Goal: Check status: Check status

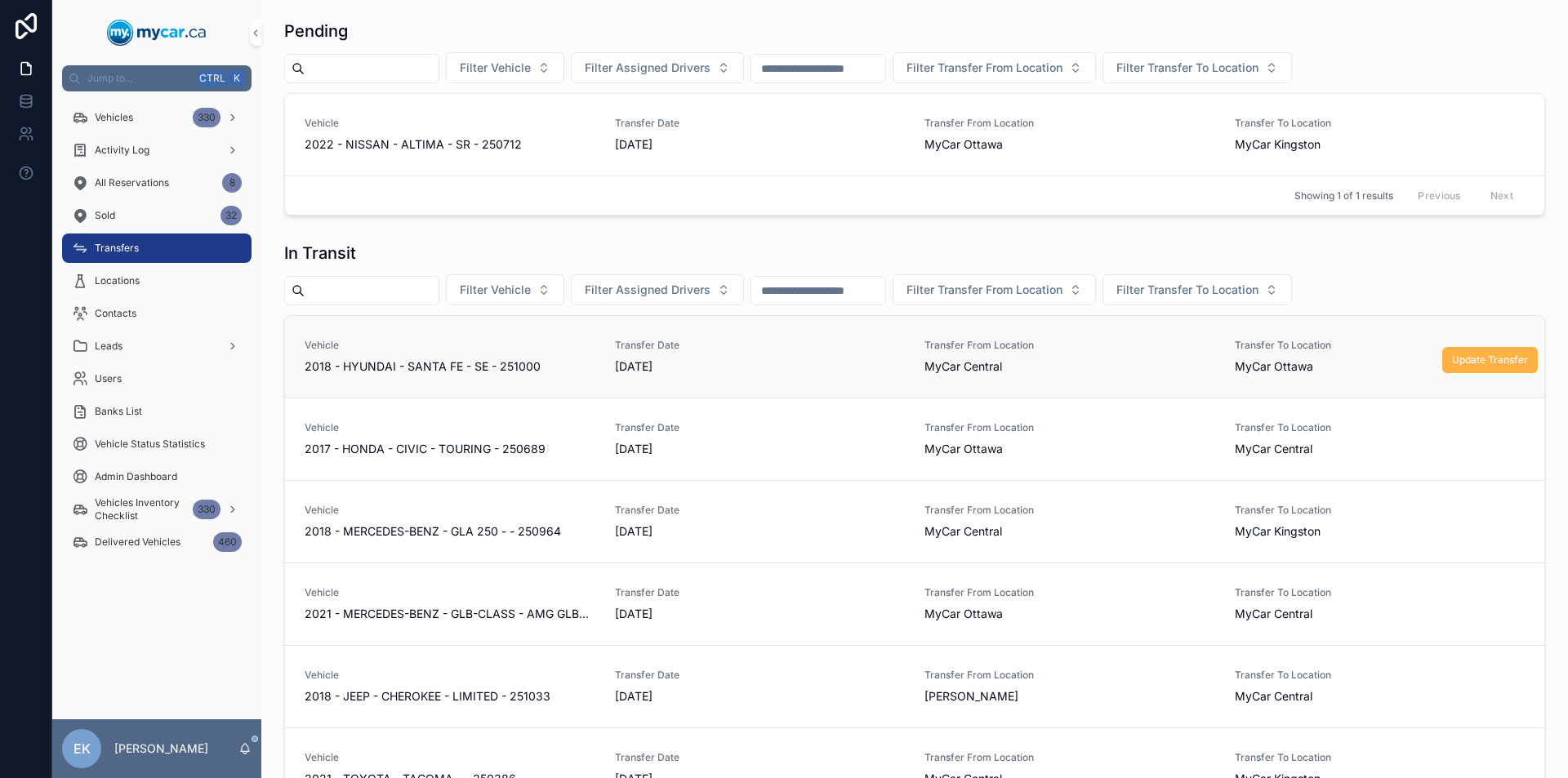
click at [1452, 361] on span "Update Transfer" at bounding box center [1490, 360] width 76 height 13
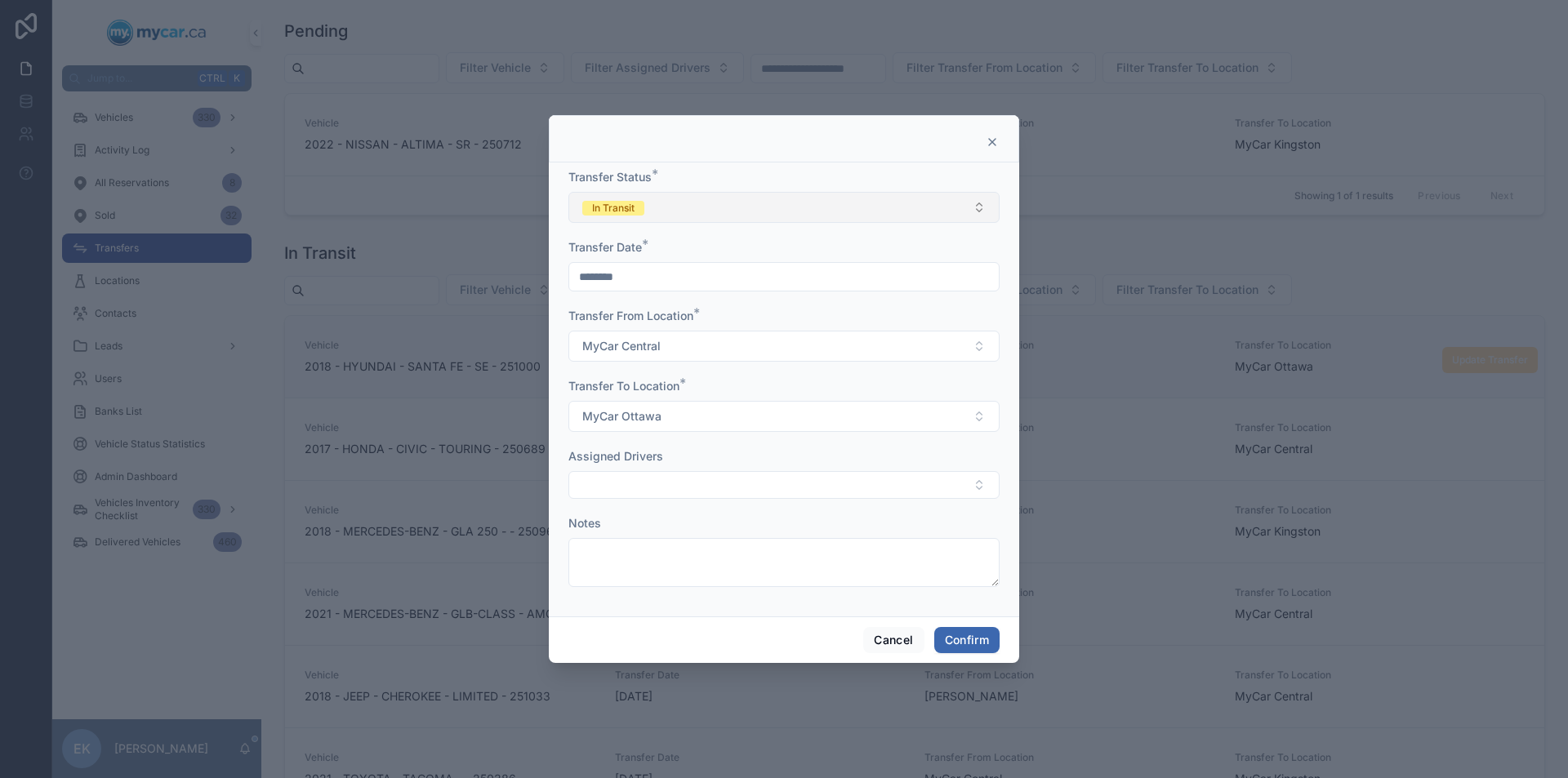
click at [985, 204] on button "In Transit" at bounding box center [784, 207] width 431 height 31
click at [656, 320] on div "Completed" at bounding box center [784, 321] width 423 height 25
click at [951, 634] on button "Confirm" at bounding box center [966, 640] width 65 height 27
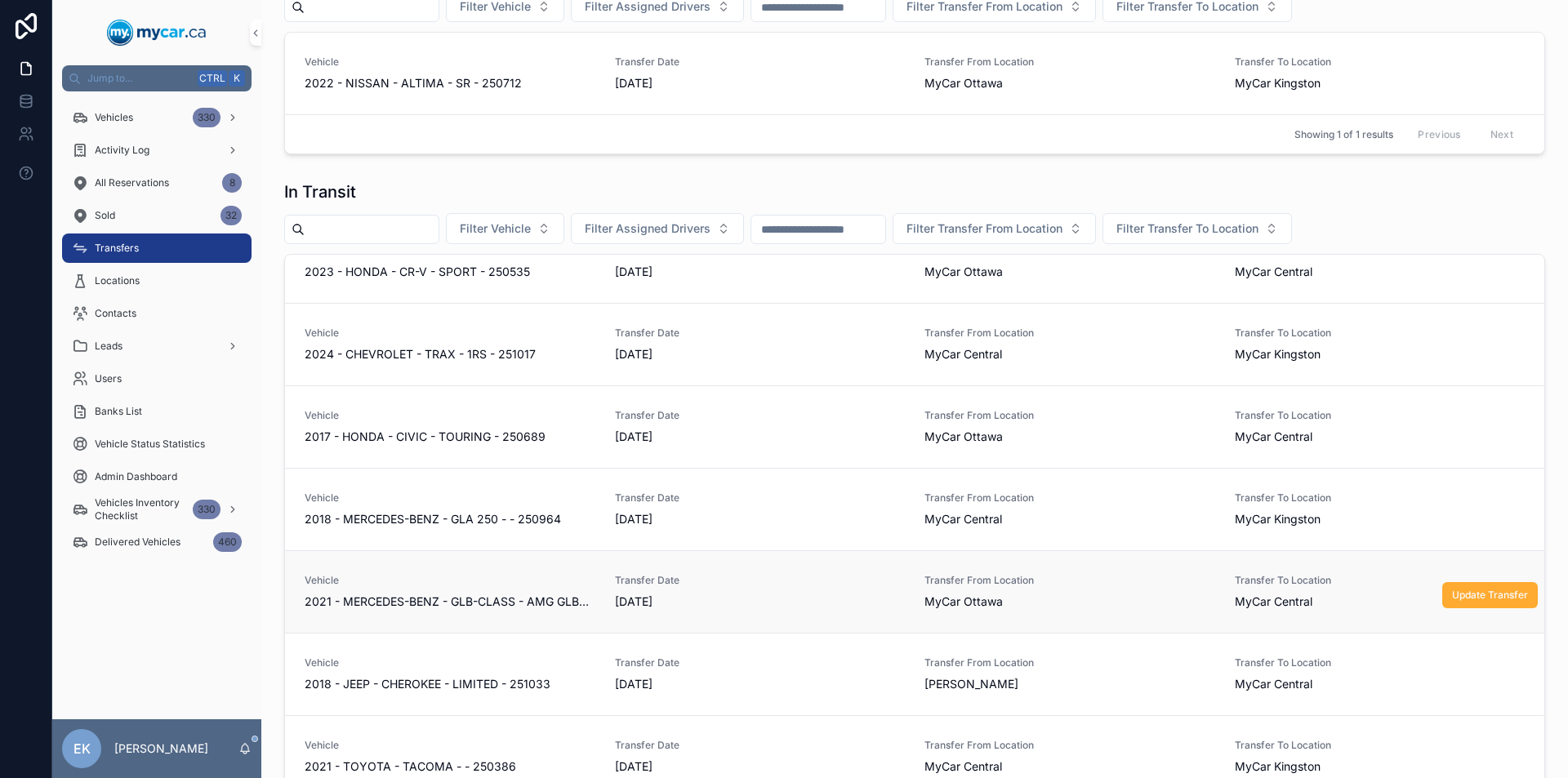
scroll to position [258, 0]
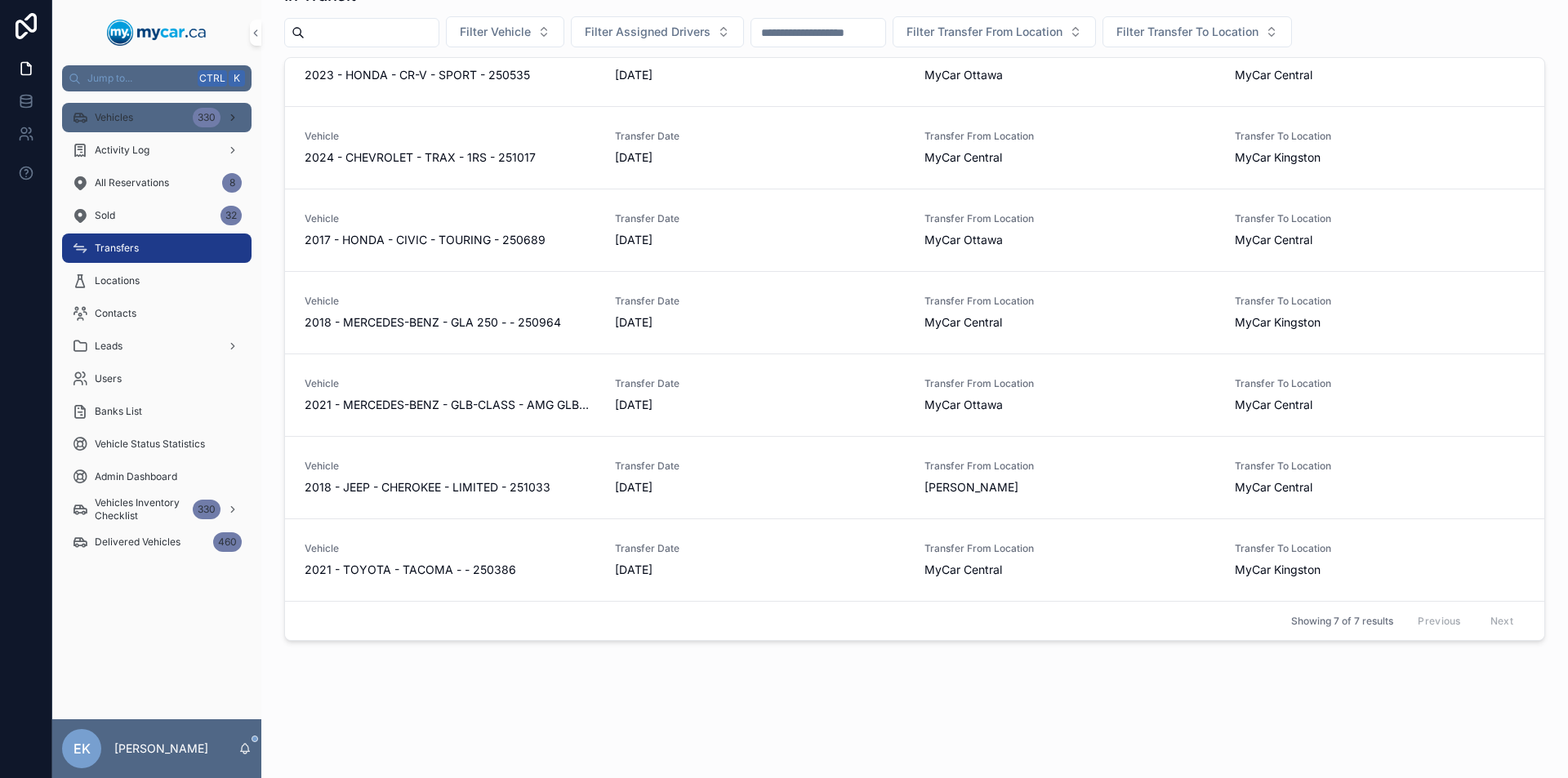
click at [219, 110] on div "330" at bounding box center [217, 118] width 49 height 27
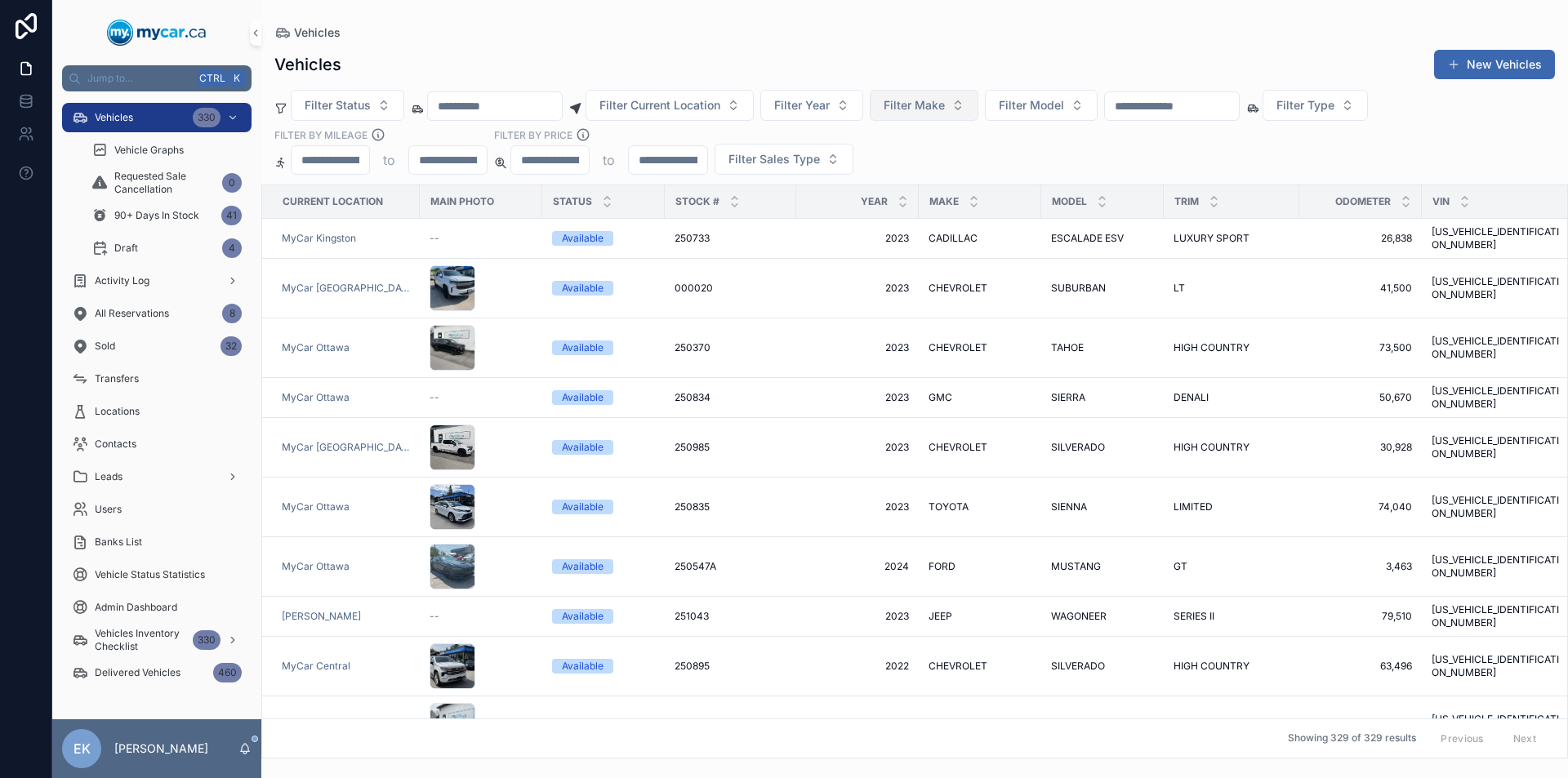
click at [945, 109] on span "Filter Make" at bounding box center [914, 105] width 61 height 17
type input "*"
click at [890, 200] on span "JEEP" at bounding box center [888, 198] width 27 height 17
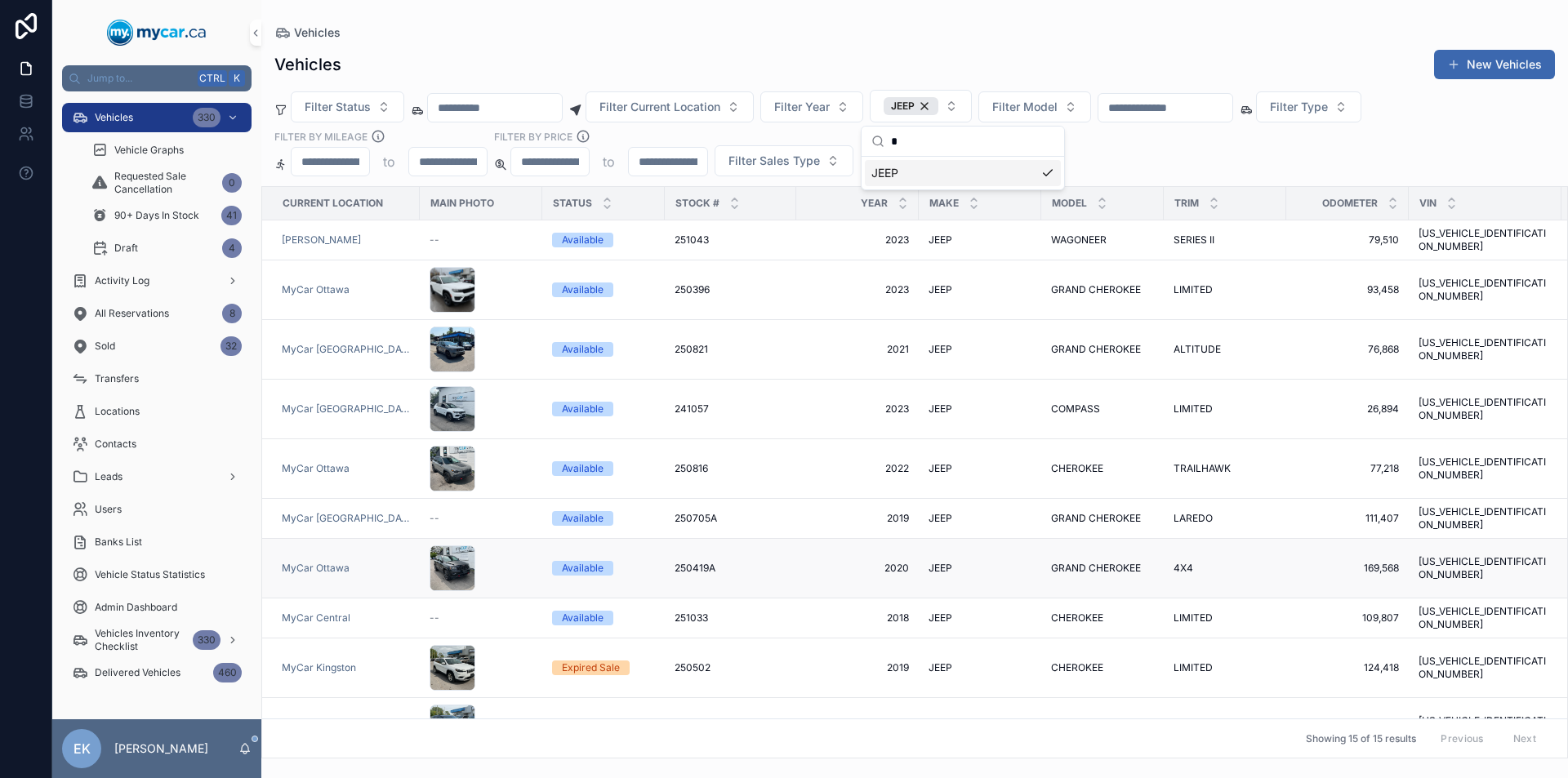
click at [675, 562] on span "250419A" at bounding box center [694, 568] width 41 height 13
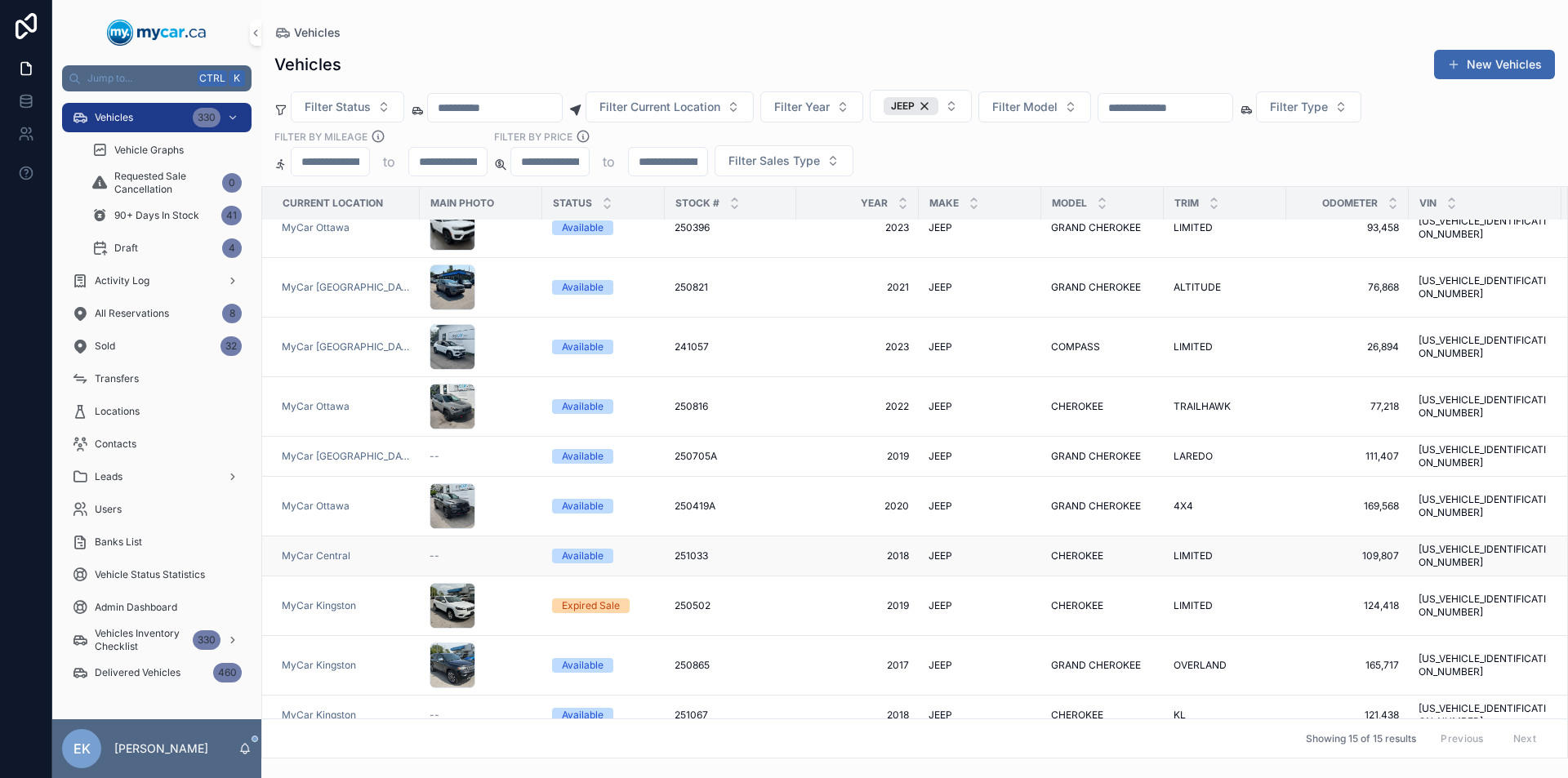
scroll to position [191, 0]
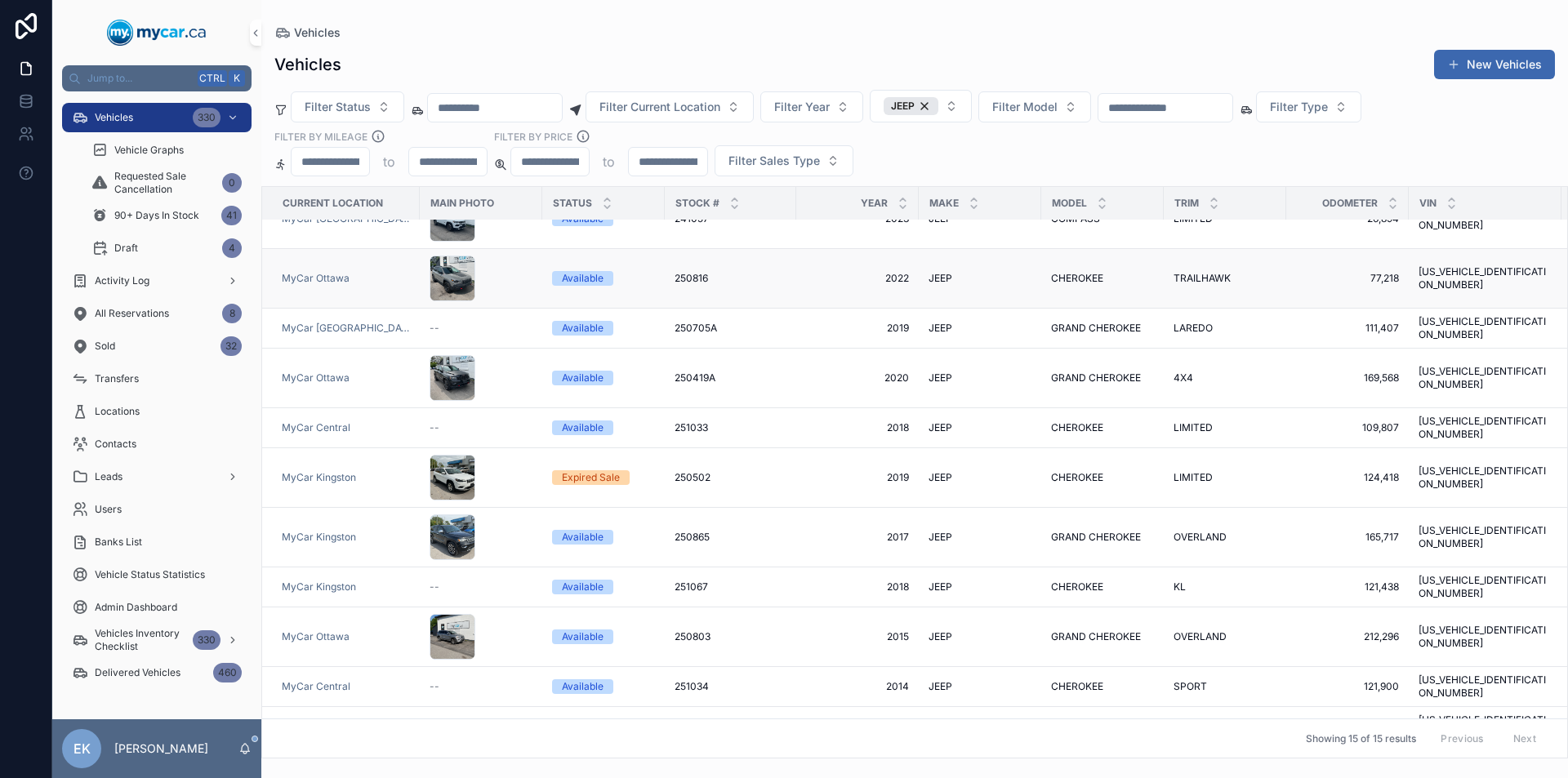
click at [689, 272] on span "250816" at bounding box center [691, 278] width 33 height 13
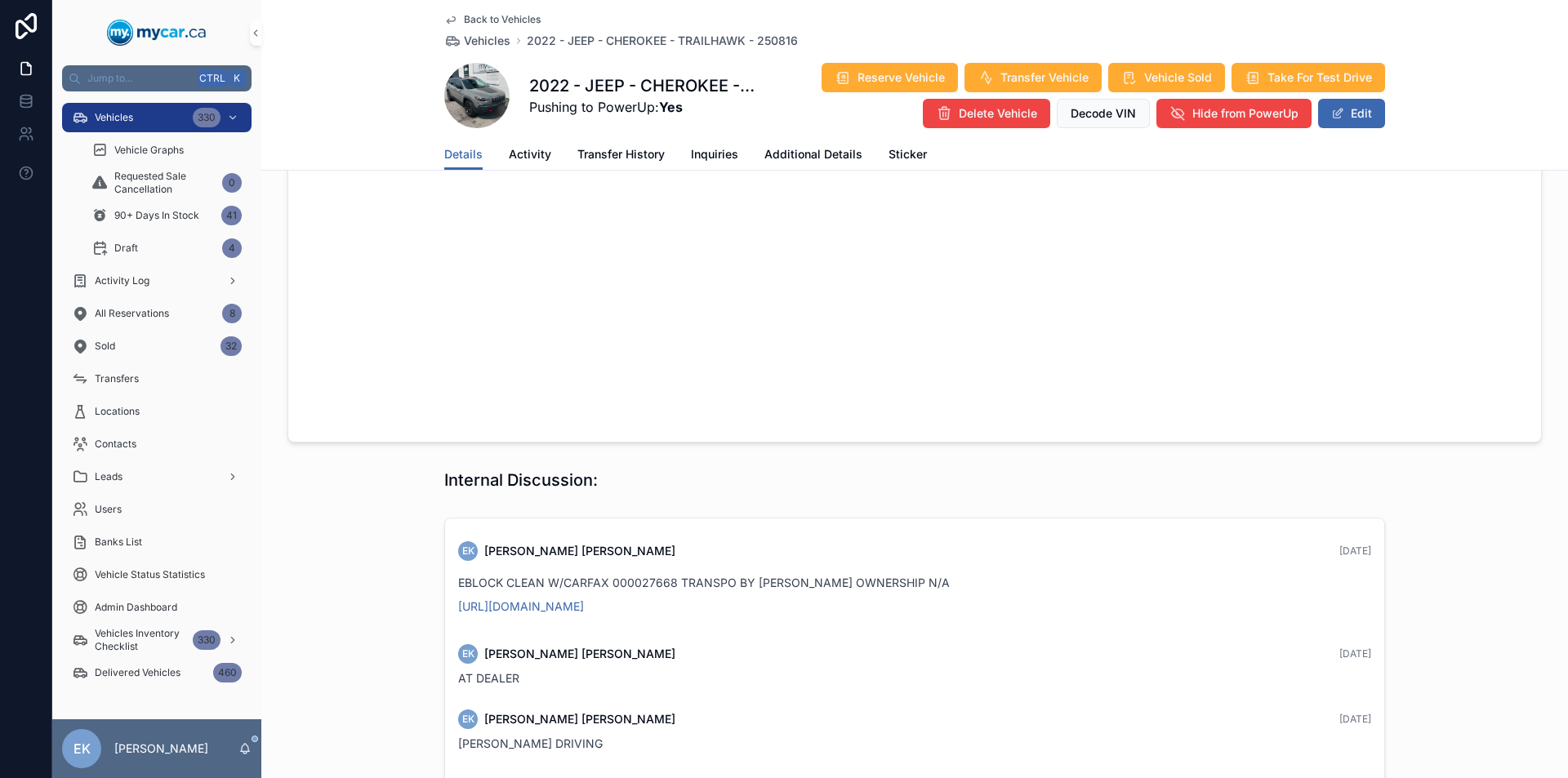
scroll to position [1436, 0]
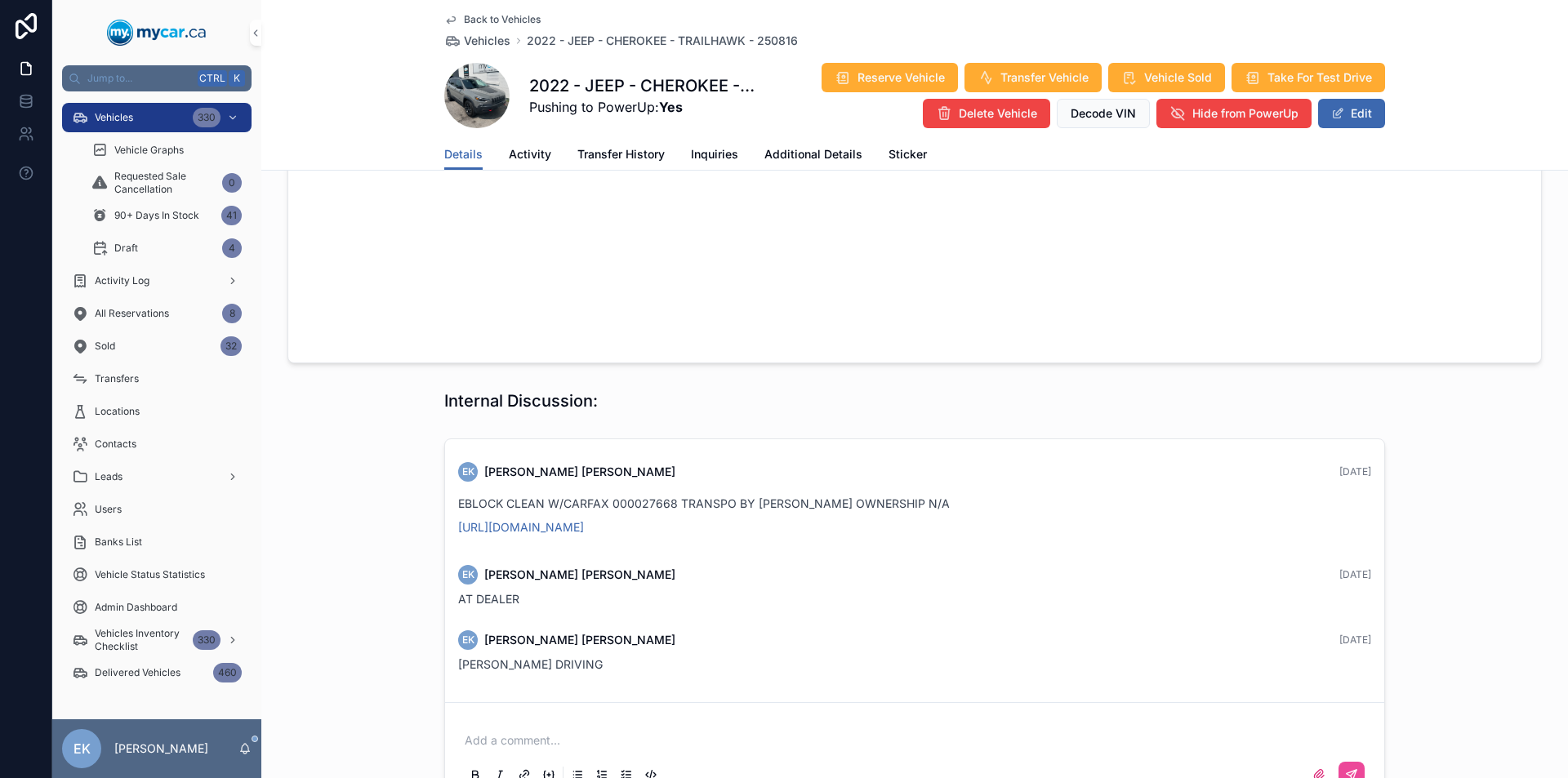
click at [489, 732] on p "scrollable content" at bounding box center [918, 741] width 907 height 17
click at [1350, 768] on icon "scrollable content" at bounding box center [1352, 775] width 13 height 13
click at [208, 116] on div "330" at bounding box center [207, 118] width 28 height 20
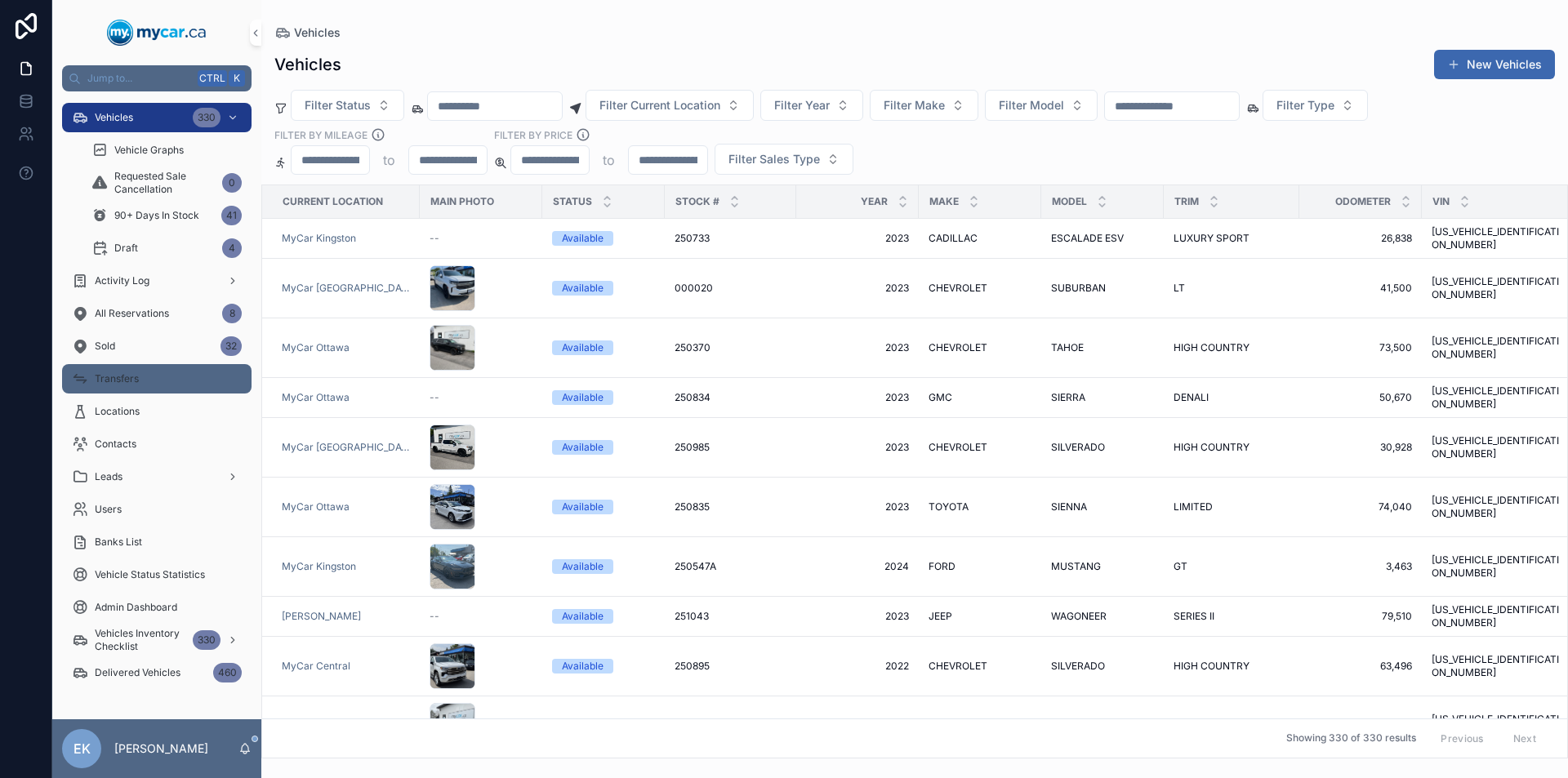
click at [193, 379] on div "Transfers" at bounding box center [157, 379] width 170 height 27
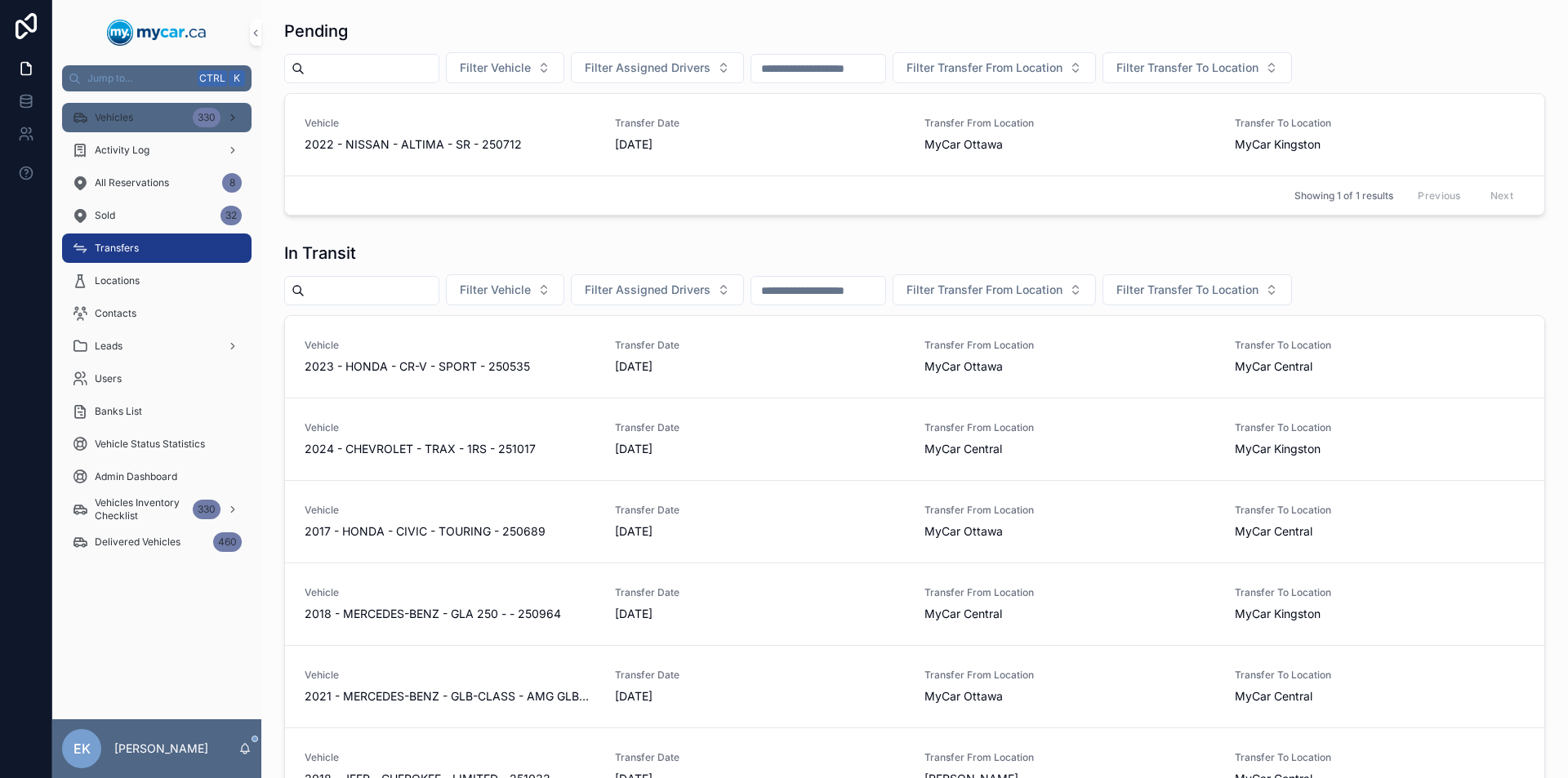
click at [129, 122] on span "Vehicles" at bounding box center [114, 118] width 38 height 13
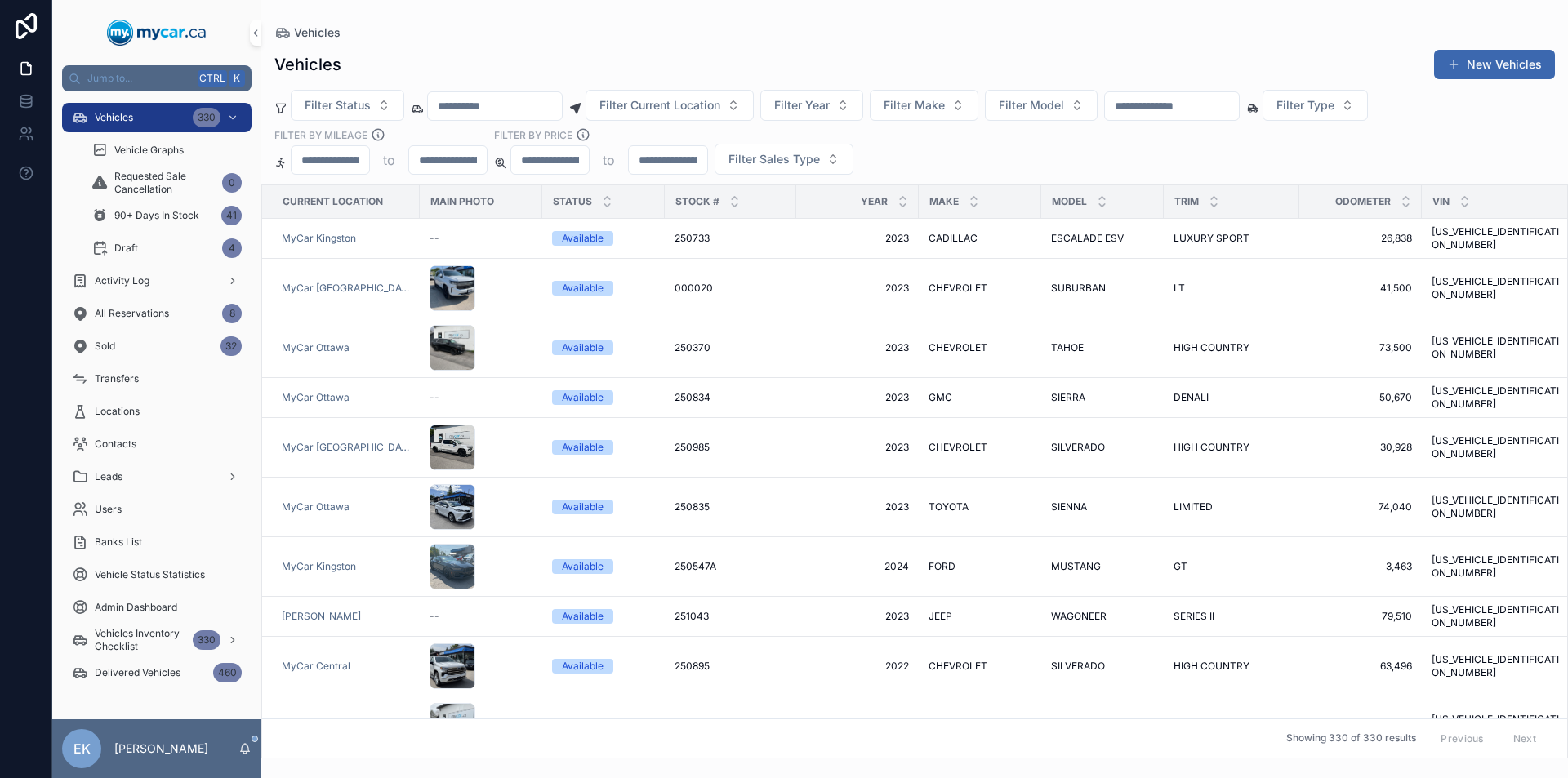
click at [1207, 107] on input "scrollable content" at bounding box center [1172, 106] width 134 height 23
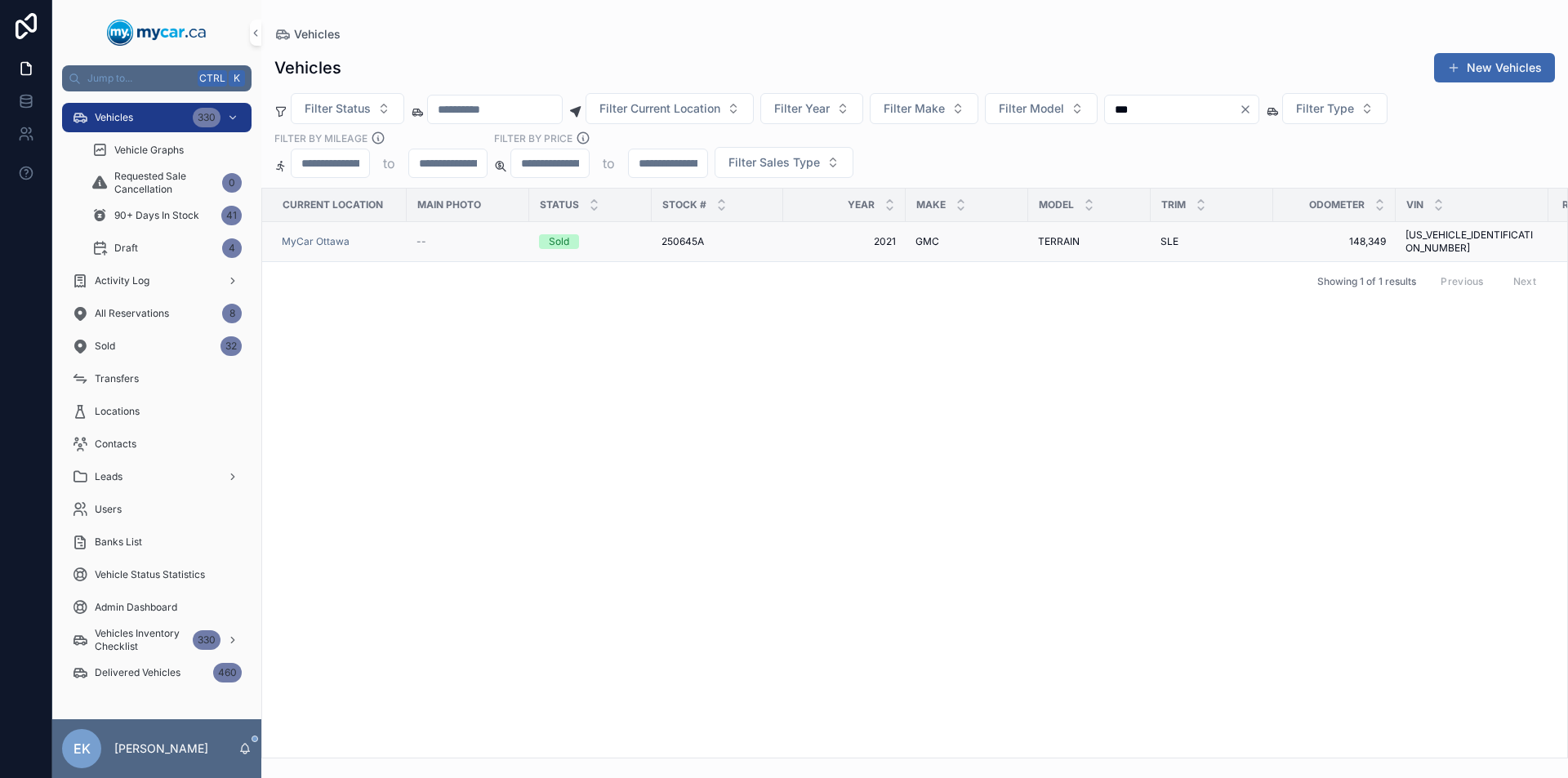
type input "***"
click at [922, 237] on span "GMC" at bounding box center [927, 242] width 24 height 13
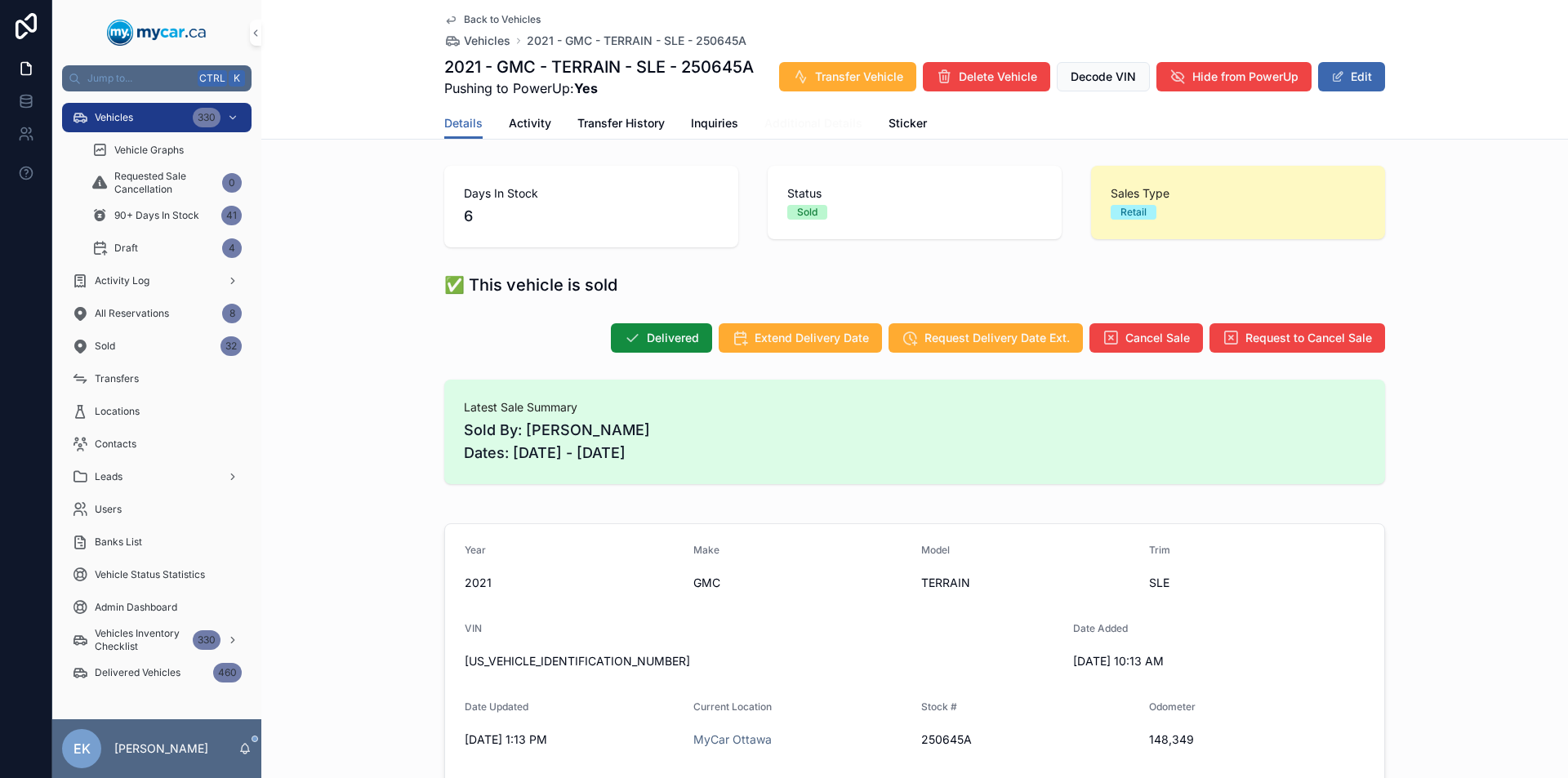
click at [764, 119] on span "Additional Details" at bounding box center [813, 123] width 98 height 17
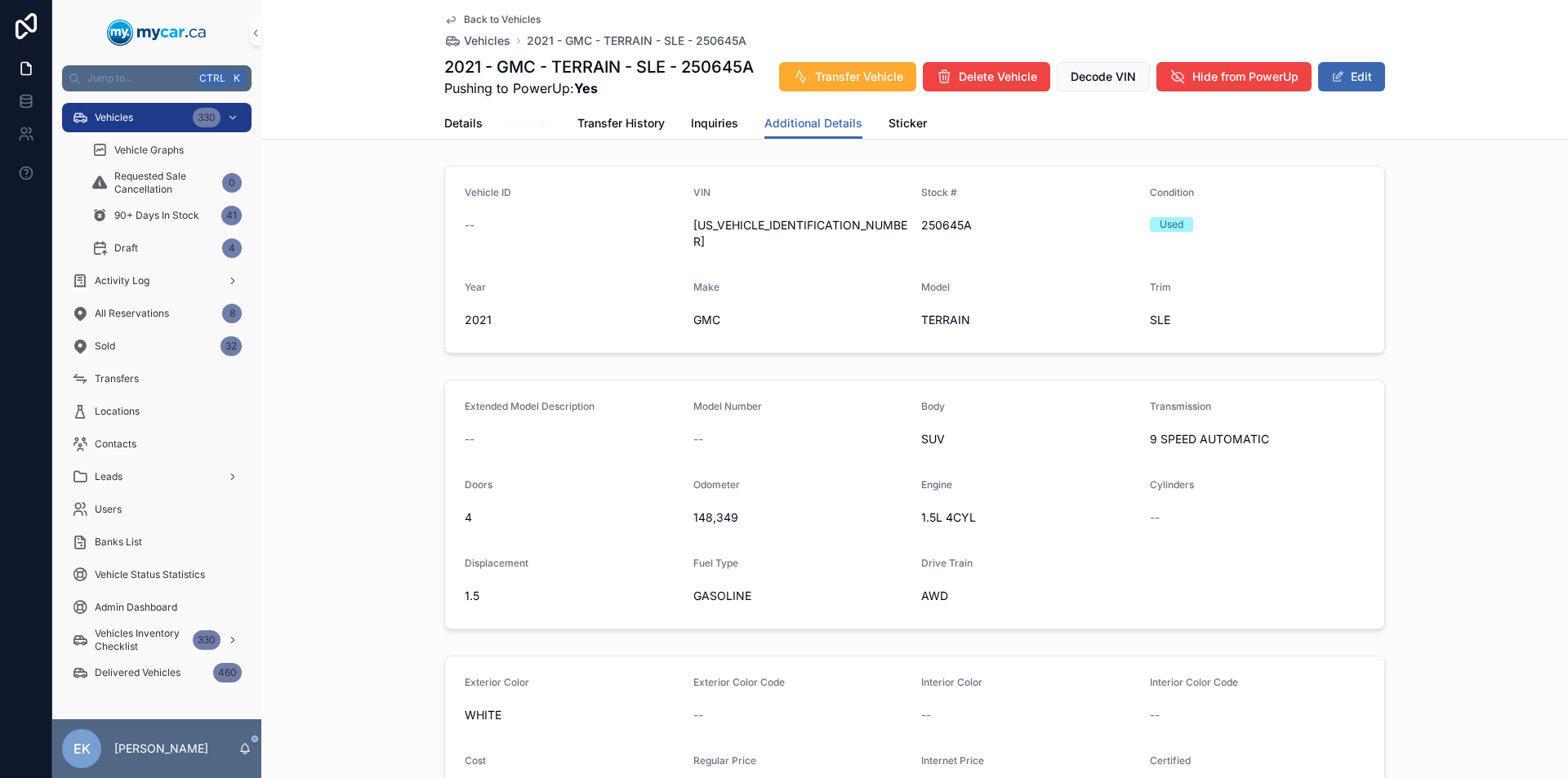
click at [526, 129] on span "Activity" at bounding box center [530, 123] width 42 height 17
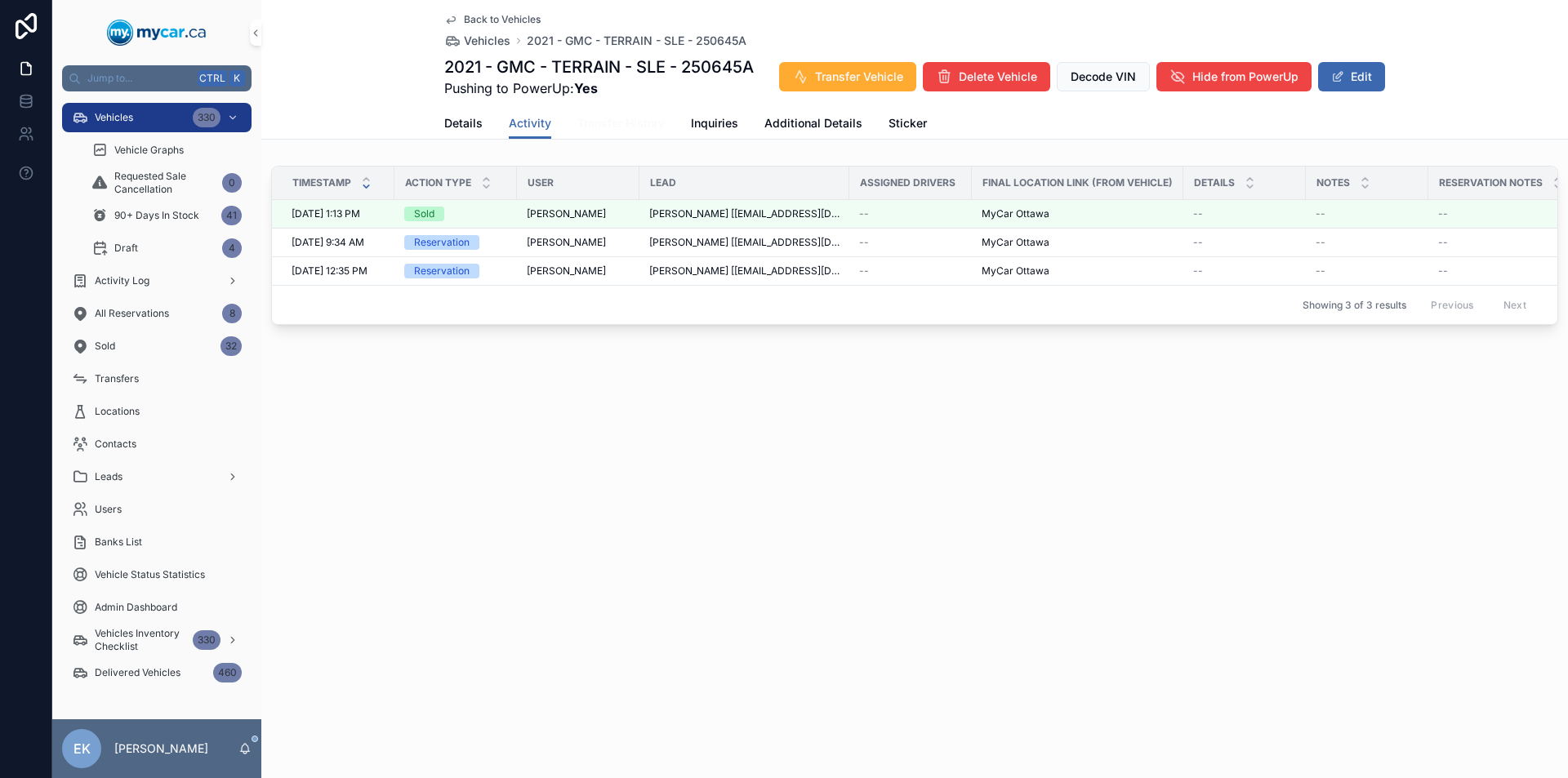
click at [603, 123] on span "Transfer History" at bounding box center [621, 123] width 87 height 17
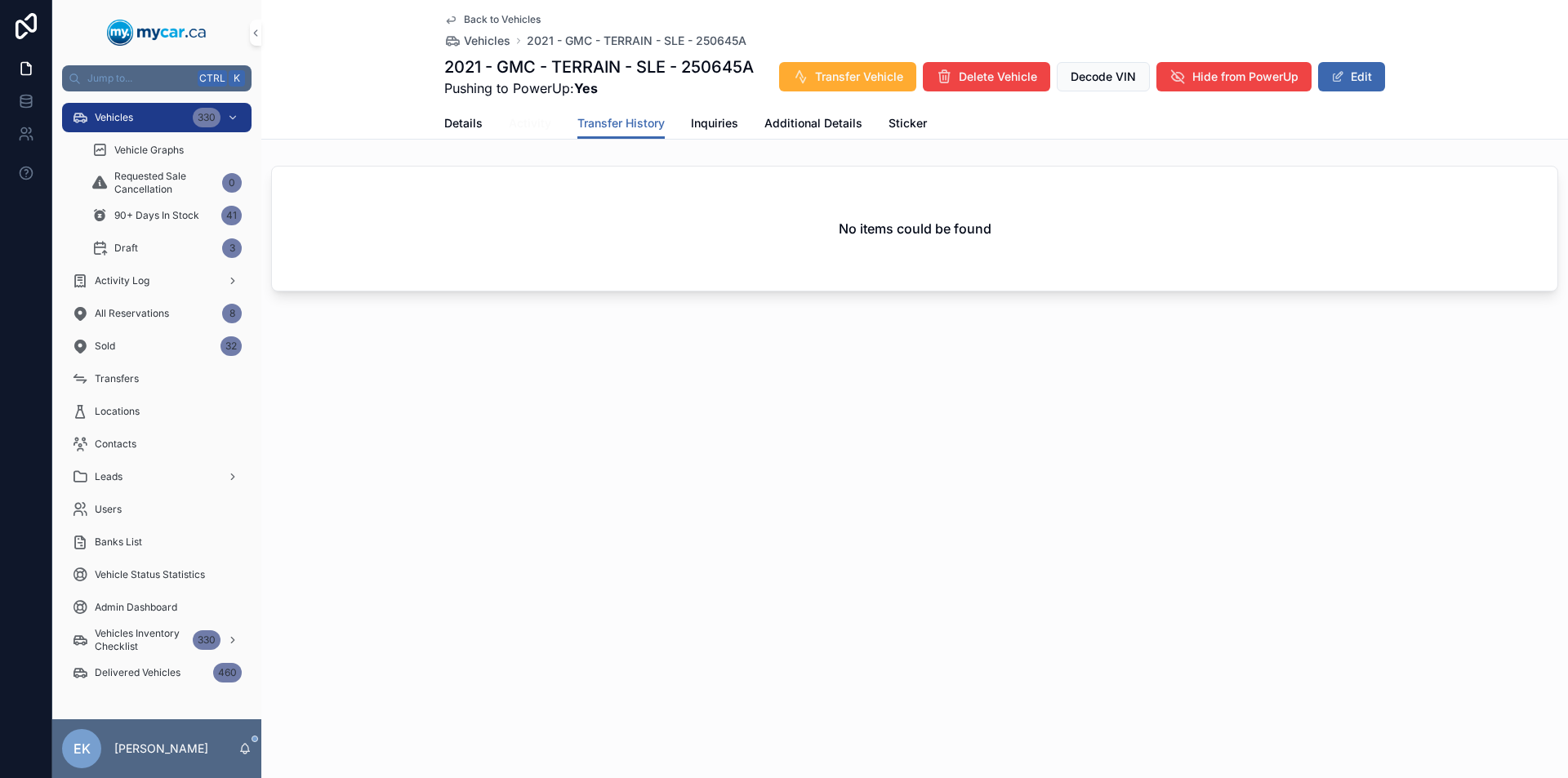
click at [536, 127] on span "Activity" at bounding box center [530, 123] width 42 height 17
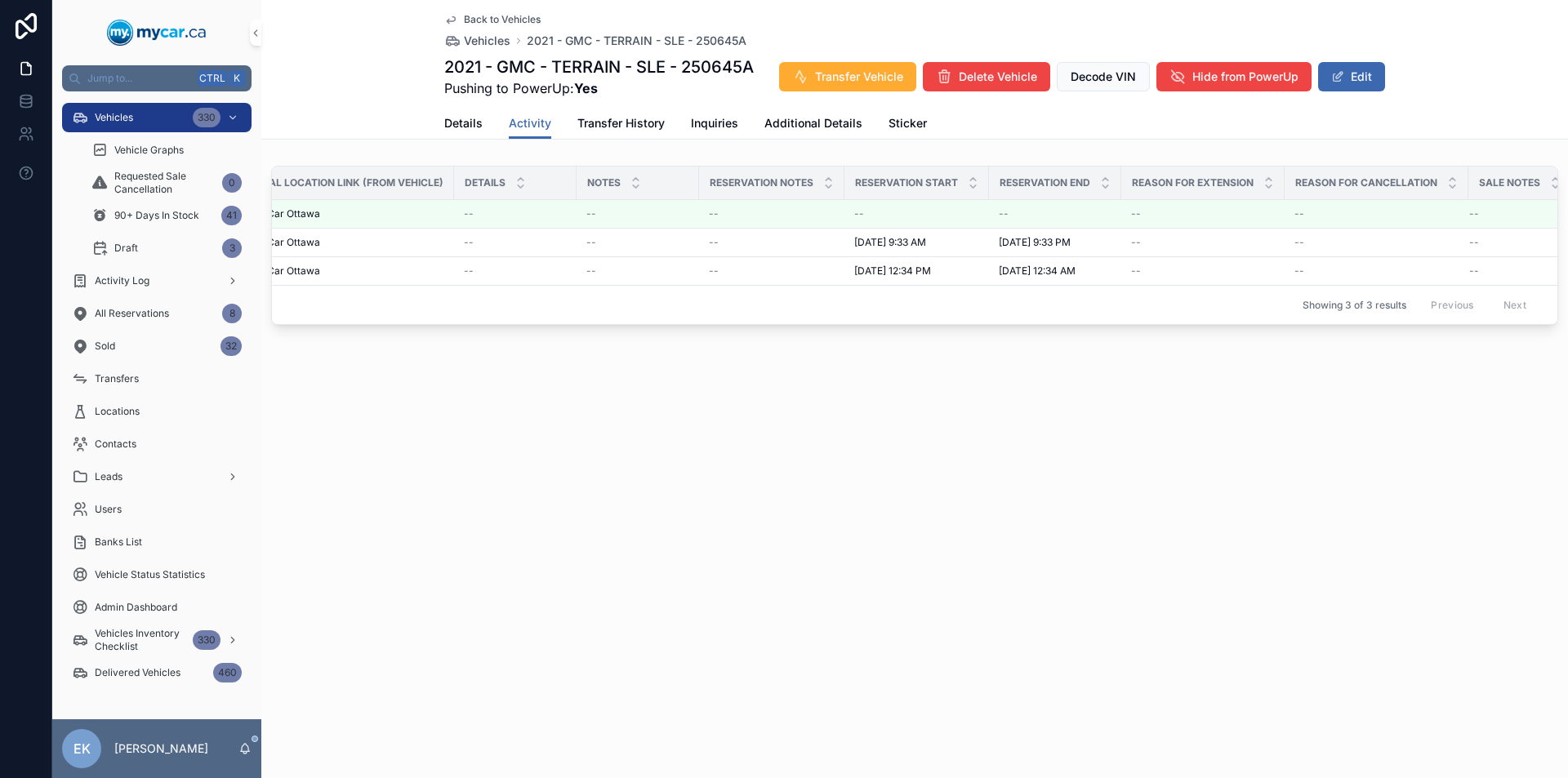
scroll to position [0, 749]
click at [456, 125] on span "Details" at bounding box center [463, 123] width 38 height 17
